Goal: Check status: Check status

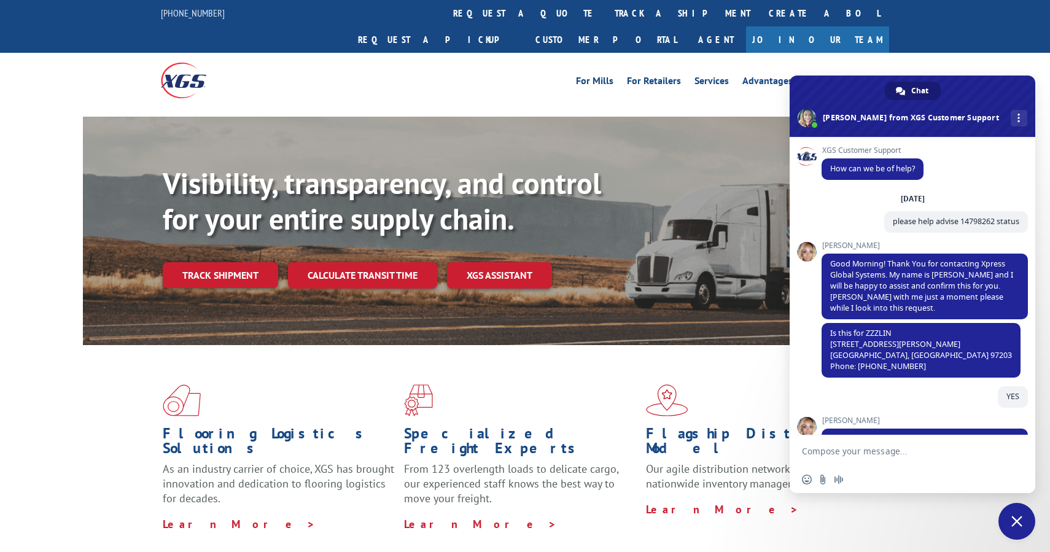
drag, startPoint x: 250, startPoint y: 252, endPoint x: 280, endPoint y: 261, distance: 31.3
click at [250, 262] on link "Track shipment" at bounding box center [220, 275] width 115 height 26
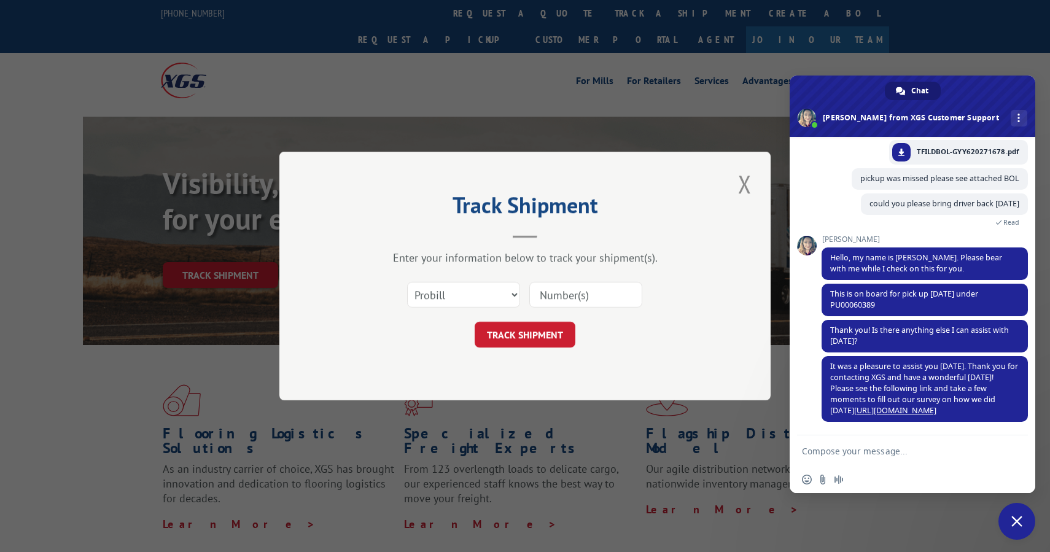
click at [558, 303] on input at bounding box center [585, 295] width 113 height 26
paste input "16955663"
type input "16955663"
click at [522, 339] on button "TRACK SHIPMENT" at bounding box center [525, 335] width 101 height 26
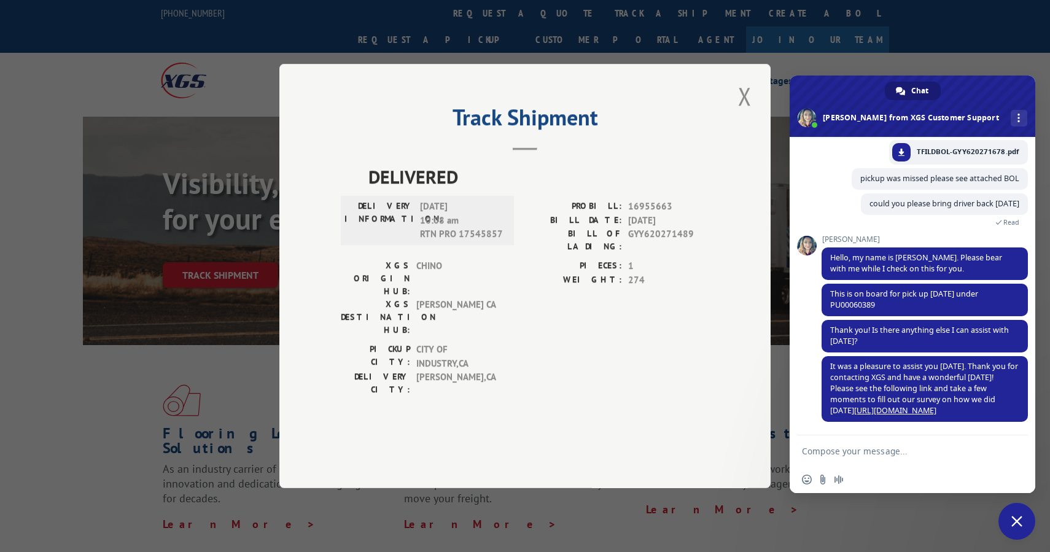
click at [888, 453] on textarea "Compose your message..." at bounding box center [900, 450] width 196 height 31
type textarea "Please send POD 16955663"
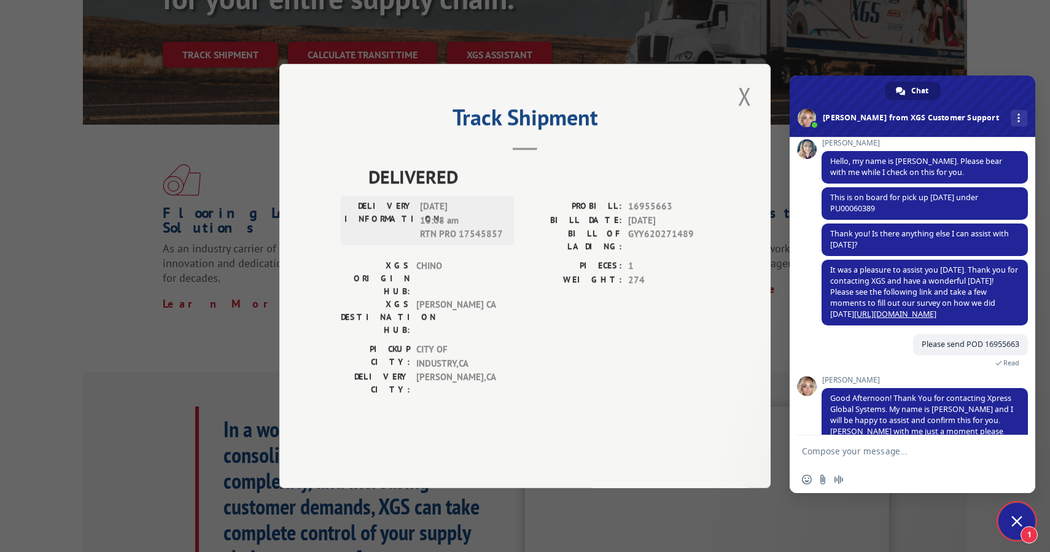
scroll to position [1305, 0]
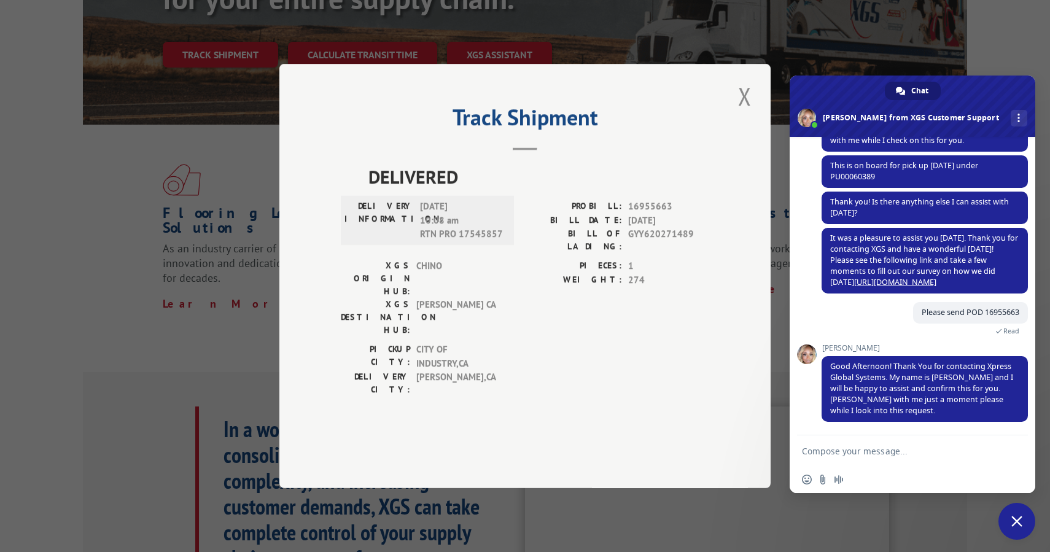
click at [852, 455] on textarea "Compose your message..." at bounding box center [900, 450] width 196 height 31
click at [845, 458] on textarea "Compose your message..." at bounding box center [900, 450] width 196 height 31
type textarea "ty"
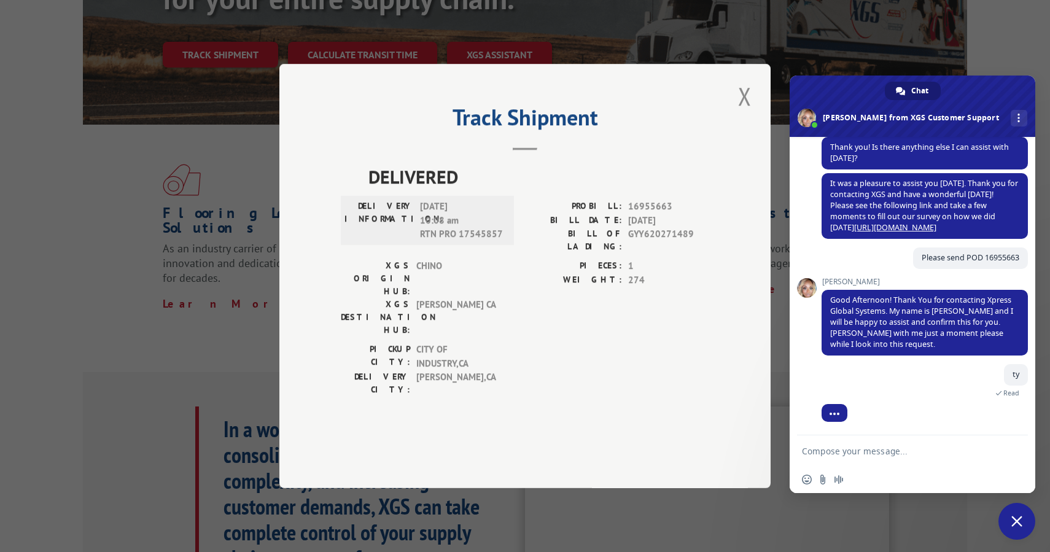
scroll to position [1406, 0]
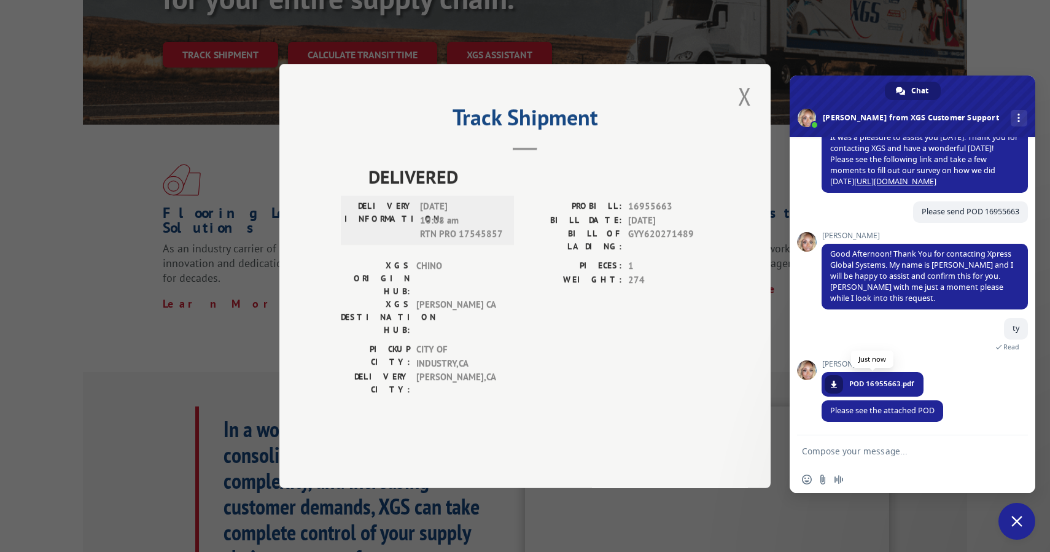
click at [831, 386] on span at bounding box center [833, 384] width 7 height 7
